Goal: Task Accomplishment & Management: Use online tool/utility

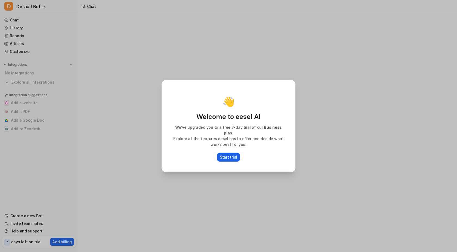
click at [227, 154] on p "Start trial" at bounding box center [228, 157] width 17 height 6
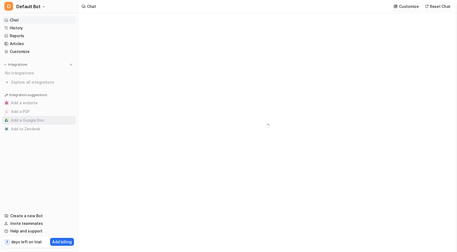
click at [34, 121] on button "Add a Google Doc" at bounding box center [39, 120] width 74 height 9
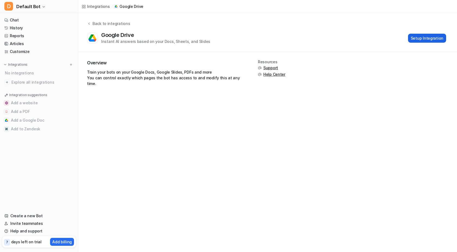
click at [419, 40] on button "Setup Integration" at bounding box center [427, 38] width 38 height 9
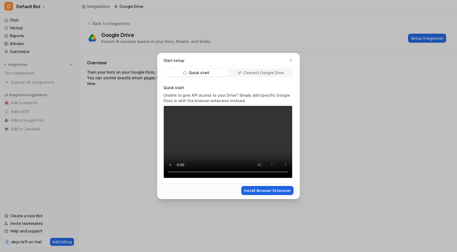
click at [268, 192] on button "Install Browser Extension" at bounding box center [267, 190] width 52 height 9
click at [261, 73] on p "Connect Google Drive" at bounding box center [263, 72] width 41 height 5
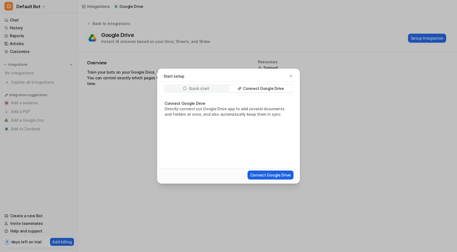
click at [261, 173] on button "Connect Google Drive" at bounding box center [270, 175] width 46 height 9
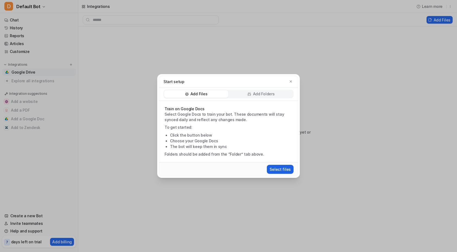
click at [285, 169] on button "Select files" at bounding box center [280, 169] width 27 height 9
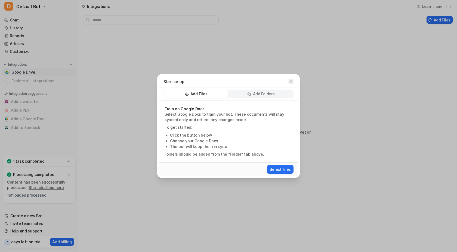
click at [291, 81] on icon "button" at bounding box center [291, 82] width 4 height 4
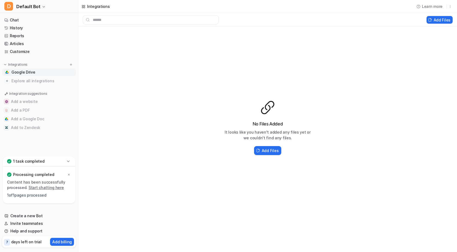
click at [43, 184] on p "Content has been successfully processed. Start chatting here" at bounding box center [39, 185] width 64 height 11
click at [23, 175] on p "Processing completed" at bounding box center [33, 174] width 41 height 5
click at [18, 192] on div "Content has been successfully processed. Start chatting here 1 of 1 pages proce…" at bounding box center [39, 189] width 64 height 18
click at [266, 148] on h2 "Add Files" at bounding box center [270, 151] width 17 height 6
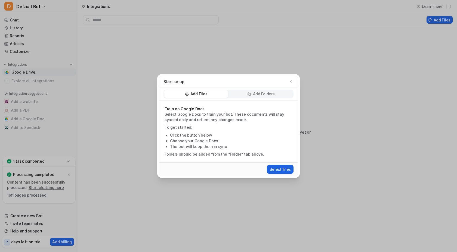
click at [278, 173] on button "Select files" at bounding box center [280, 169] width 27 height 9
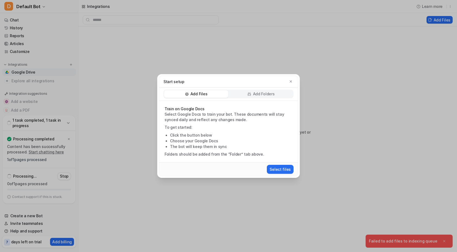
click at [293, 82] on div "Start setup" at bounding box center [228, 81] width 139 height 11
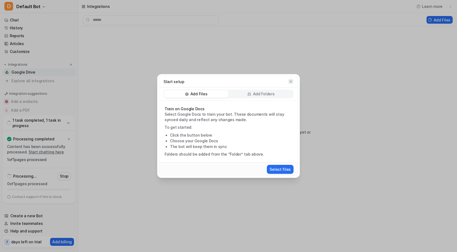
click at [291, 80] on icon "button" at bounding box center [291, 81] width 2 height 2
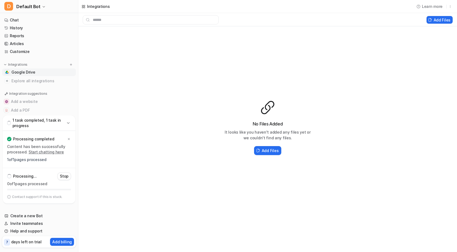
click at [33, 73] on span "Google Drive" at bounding box center [23, 72] width 24 height 5
click at [19, 20] on link "Chat" at bounding box center [39, 20] width 74 height 8
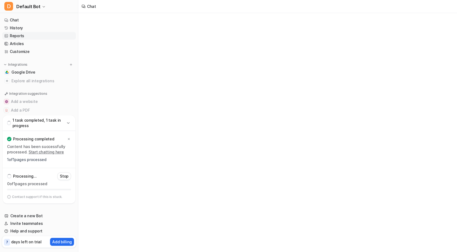
click at [20, 35] on link "Reports" at bounding box center [39, 36] width 74 height 8
click at [23, 44] on link "Articles" at bounding box center [39, 44] width 74 height 8
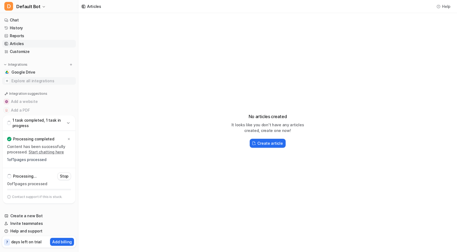
click at [26, 82] on span "Explore all integrations" at bounding box center [42, 81] width 62 height 9
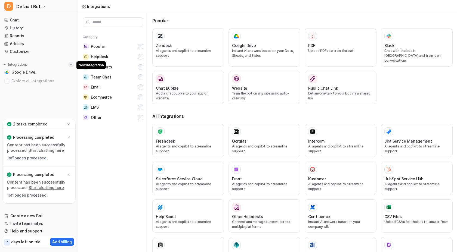
click at [71, 66] on img at bounding box center [71, 65] width 4 height 4
click at [73, 63] on button at bounding box center [70, 64] width 5 height 5
